Goal: Transaction & Acquisition: Purchase product/service

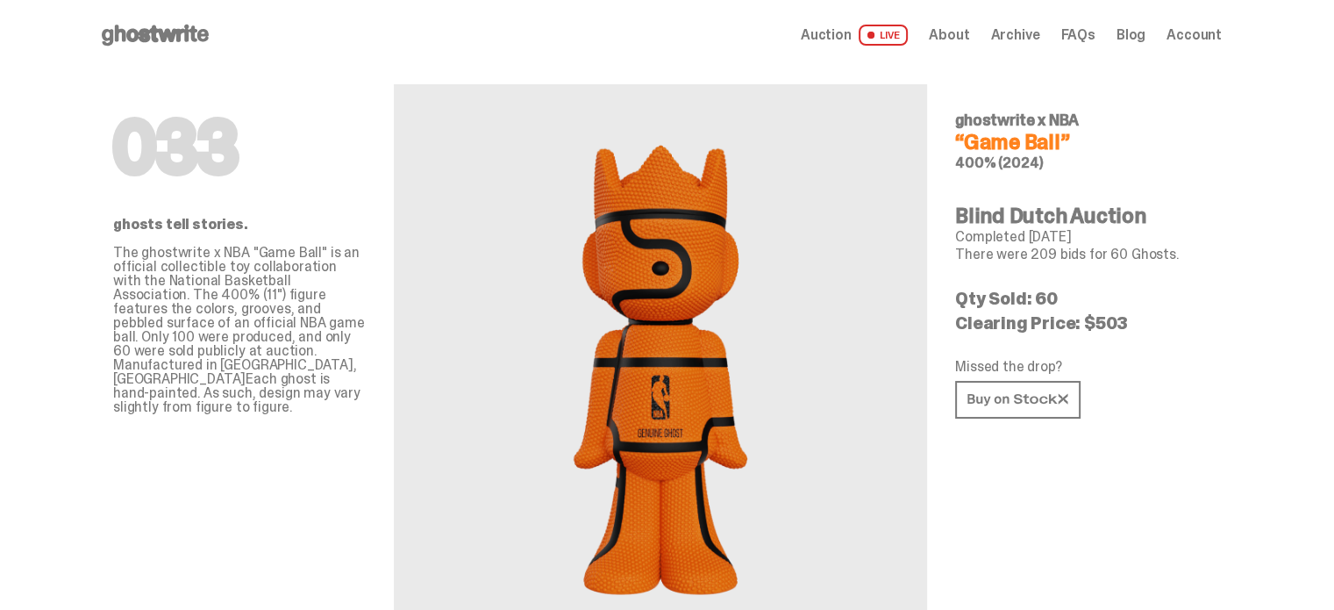
drag, startPoint x: 1040, startPoint y: 297, endPoint x: 1158, endPoint y: 337, distance: 124.8
click at [1158, 337] on div "033 ghostwrite x NBA “Game Ball” 400% (2024) Blind Dutch Auction Completed Nov …" at bounding box center [1081, 360] width 253 height 581
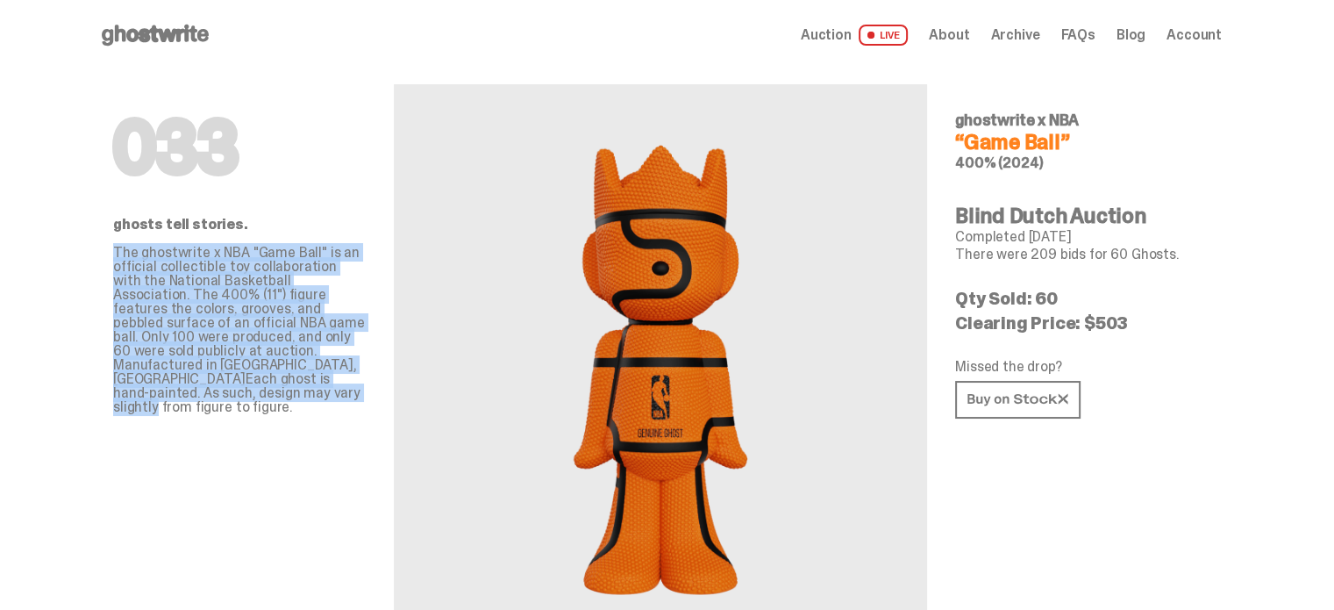
drag, startPoint x: 122, startPoint y: 248, endPoint x: 305, endPoint y: 377, distance: 224.2
click at [305, 377] on p "The ghostwrite x NBA "Game Ball" is an official collectible toy collaboration w…" at bounding box center [239, 330] width 253 height 168
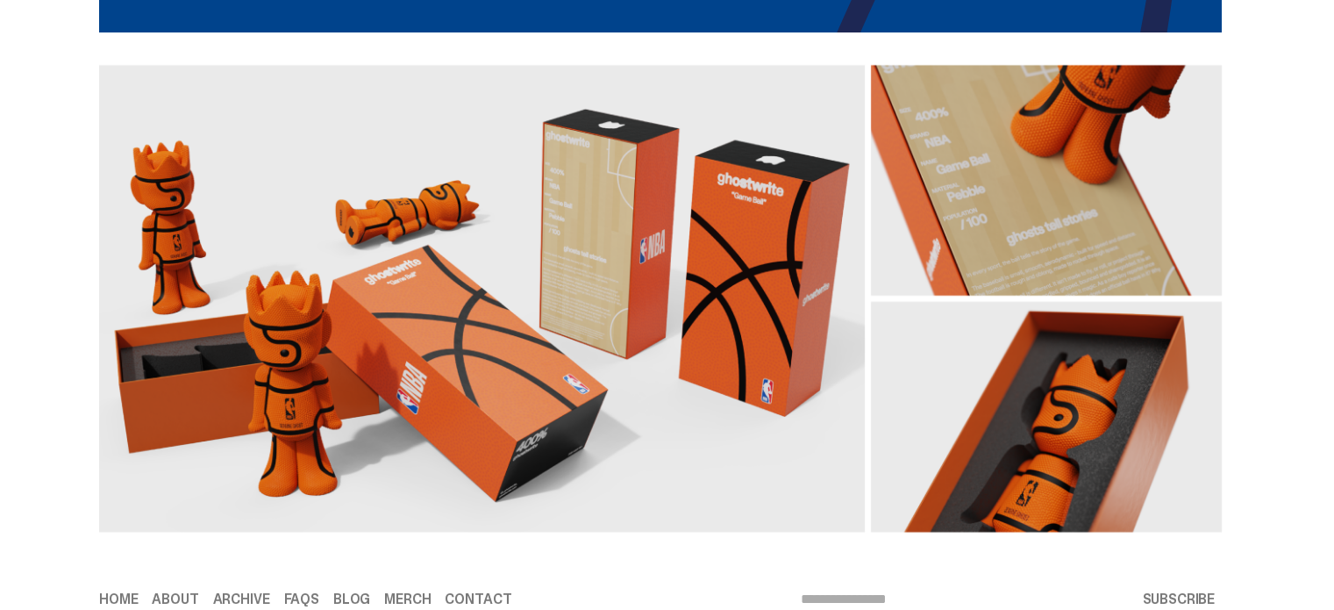
scroll to position [3013, 0]
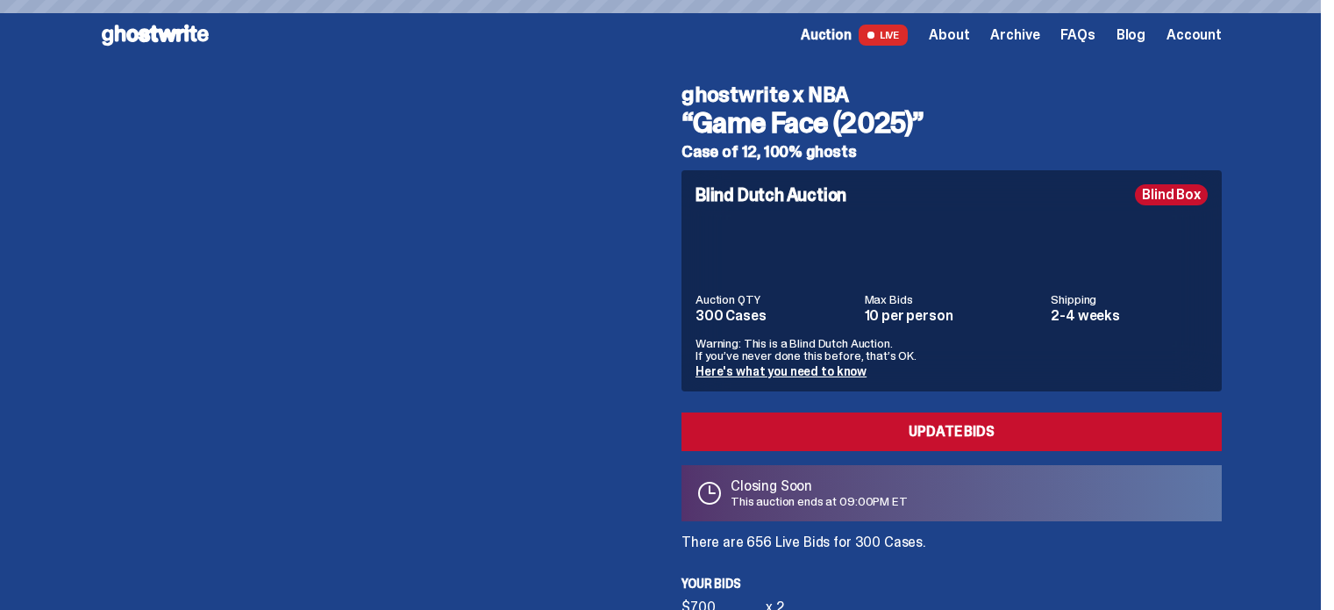
click at [797, 363] on link "Here's what you need to know" at bounding box center [781, 371] width 171 height 16
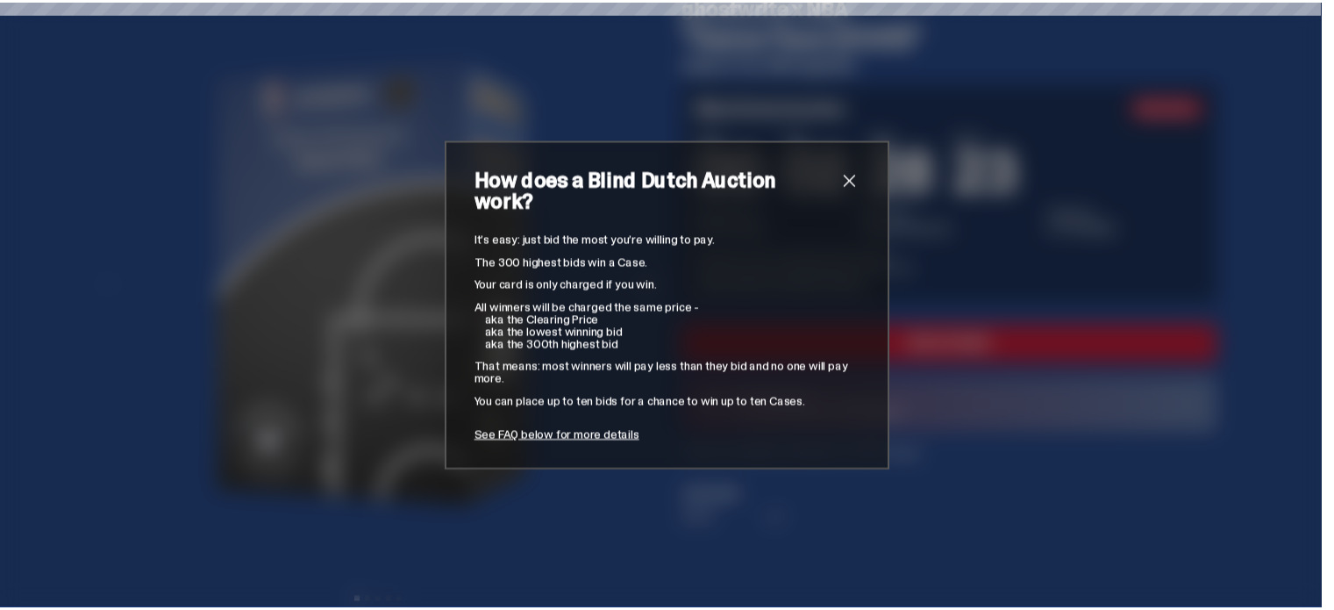
scroll to position [88, 0]
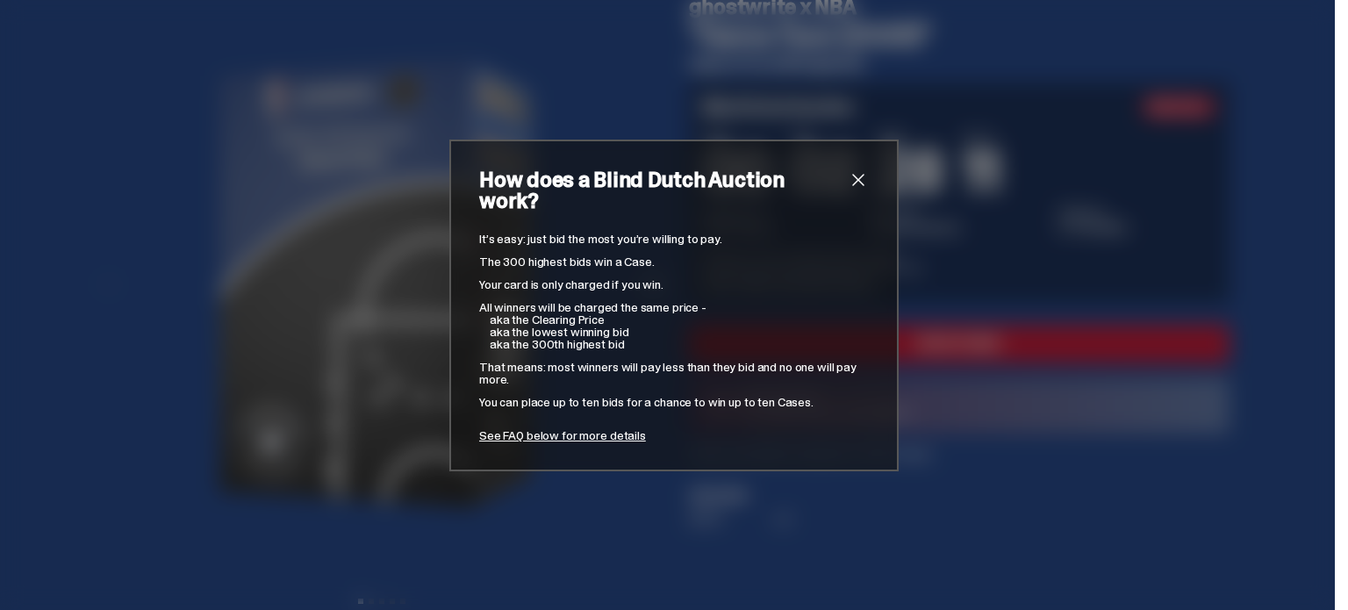
click at [859, 189] on span "close" at bounding box center [857, 179] width 21 height 21
